Goal: Transaction & Acquisition: Purchase product/service

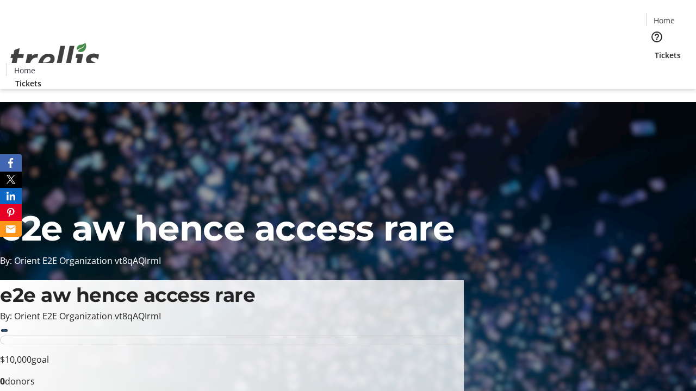
click at [655, 49] on span "Tickets" at bounding box center [668, 54] width 26 height 11
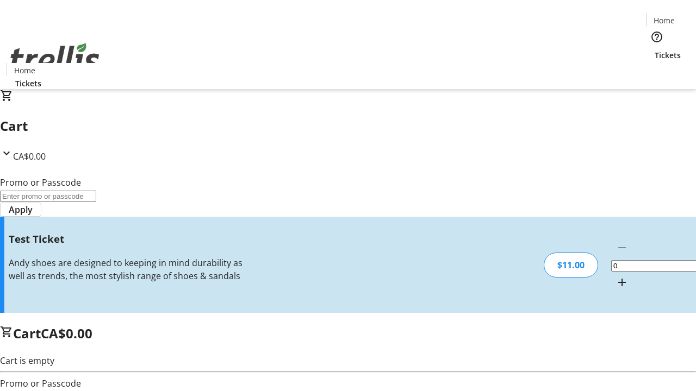
click at [616, 276] on mat-icon "Increment by one" at bounding box center [622, 282] width 13 height 13
type input "1"
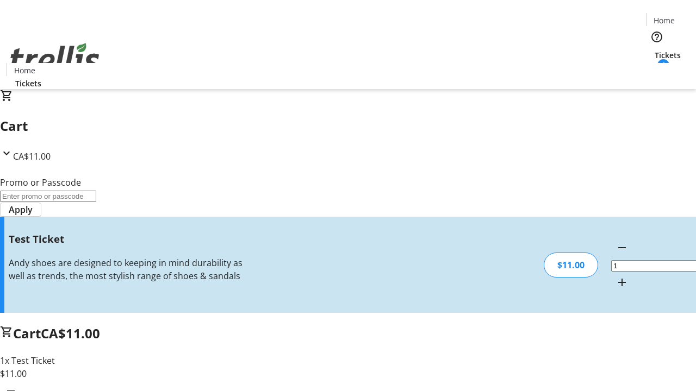
type input "UNLOCK"
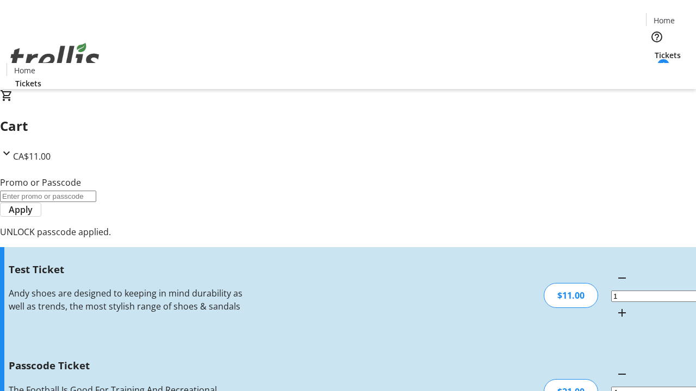
type input "5"
